Goal: Task Accomplishment & Management: Use online tool/utility

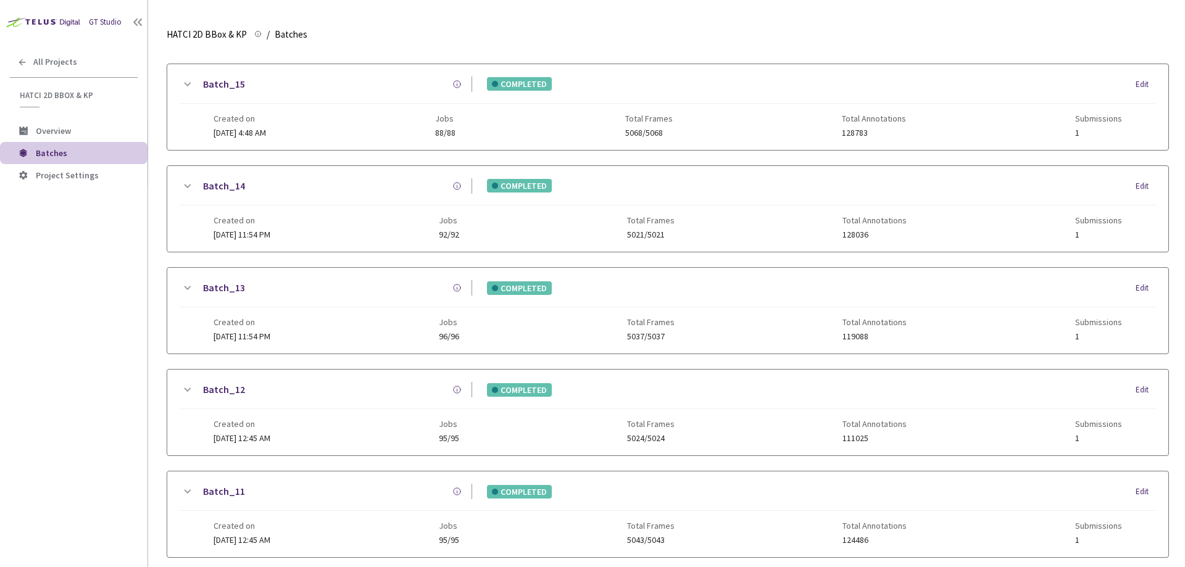
scroll to position [105, 0]
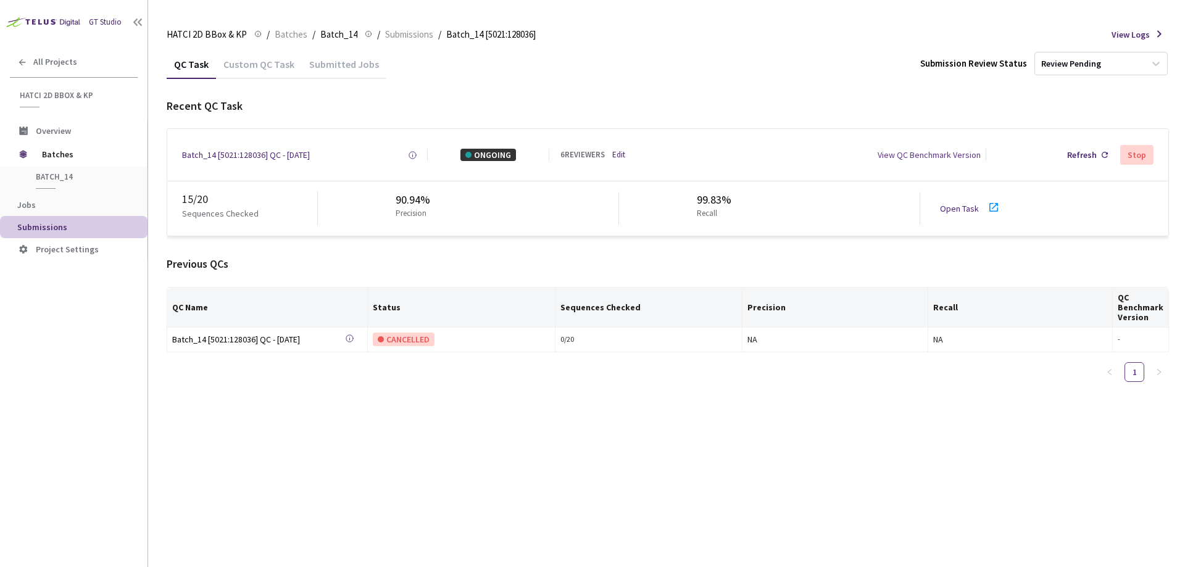
click at [965, 209] on link "Open Task" at bounding box center [959, 208] width 39 height 11
click at [576, 514] on div "QC Task Custom QC Task Submitted Jobs Submission Review Status Review Pending R…" at bounding box center [668, 308] width 1002 height 518
